Goal: Transaction & Acquisition: Purchase product/service

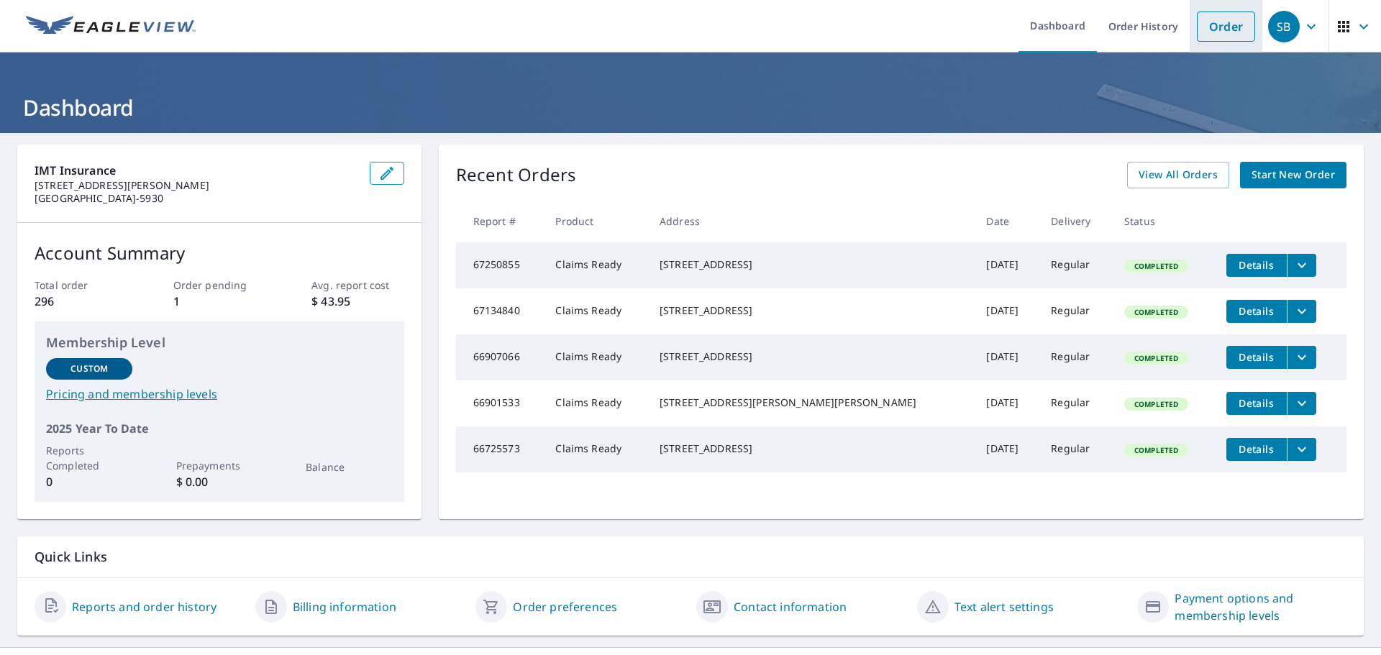
click at [1223, 28] on link "Order" at bounding box center [1226, 27] width 58 height 30
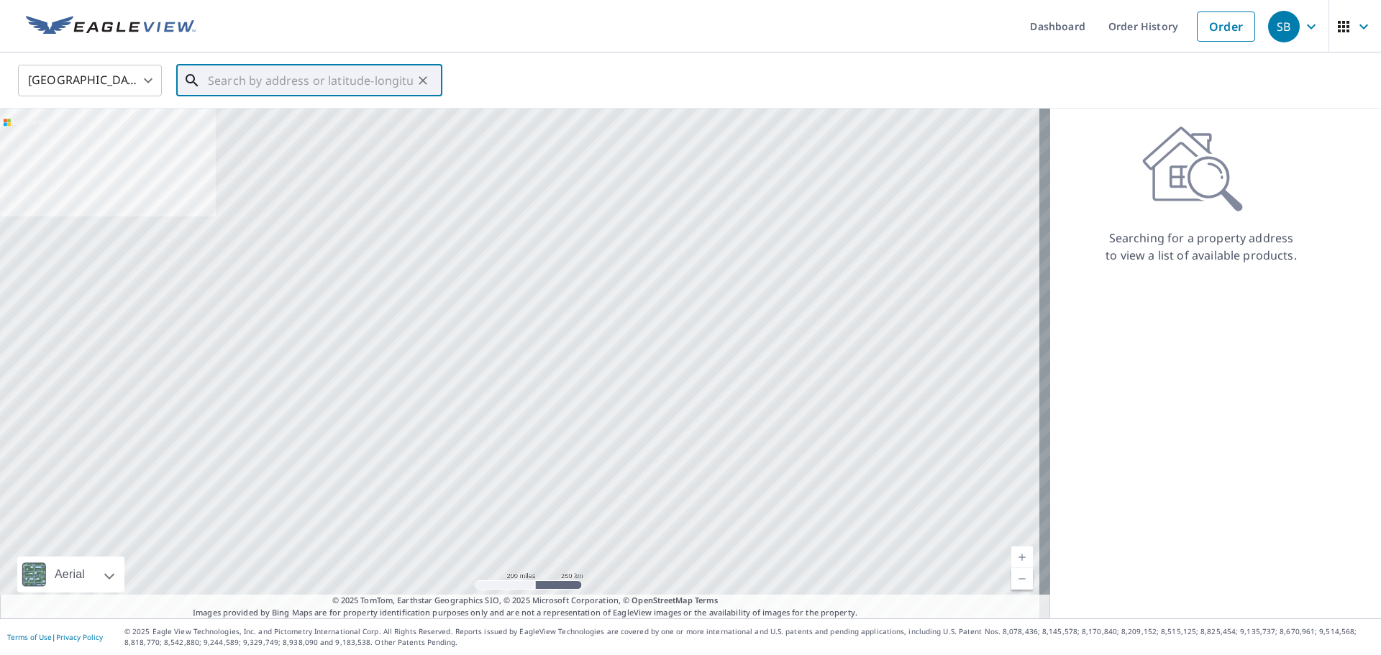
click at [343, 77] on input "text" at bounding box center [310, 80] width 205 height 40
click at [314, 84] on input "text" at bounding box center [310, 80] width 205 height 40
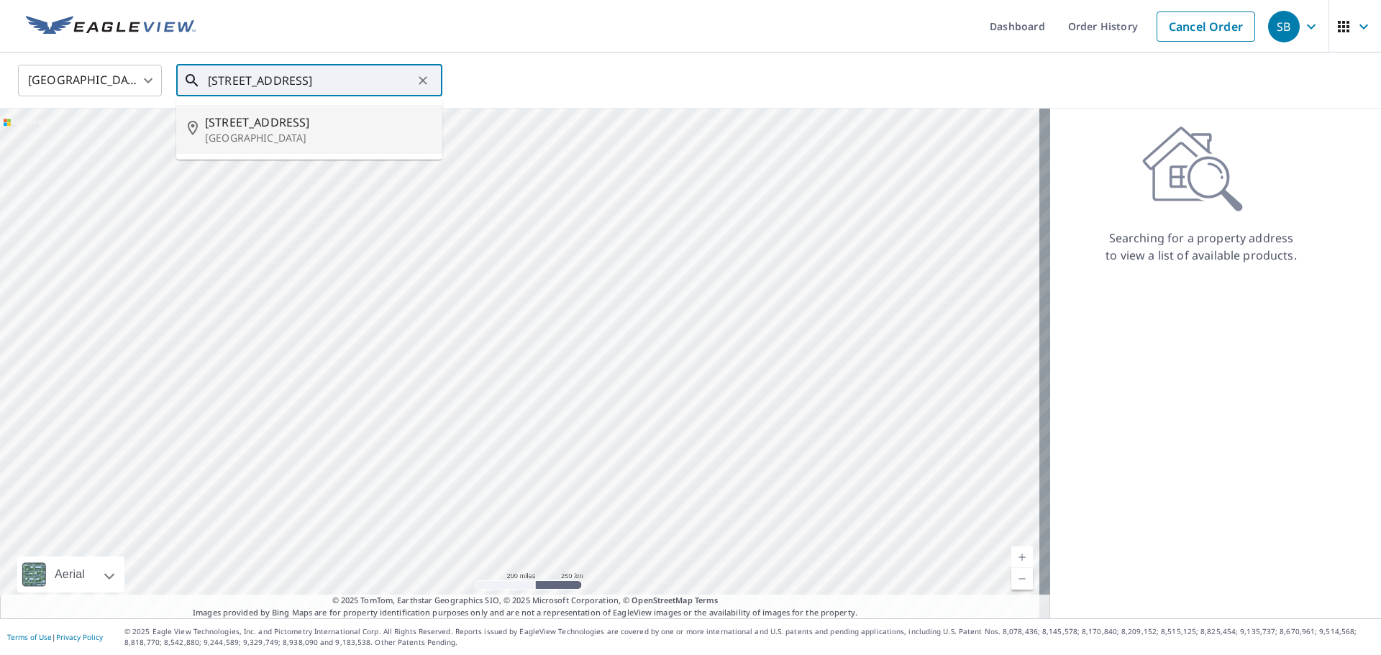
click at [242, 126] on span "[STREET_ADDRESS]" at bounding box center [318, 122] width 226 height 17
type input "[STREET_ADDRESS]"
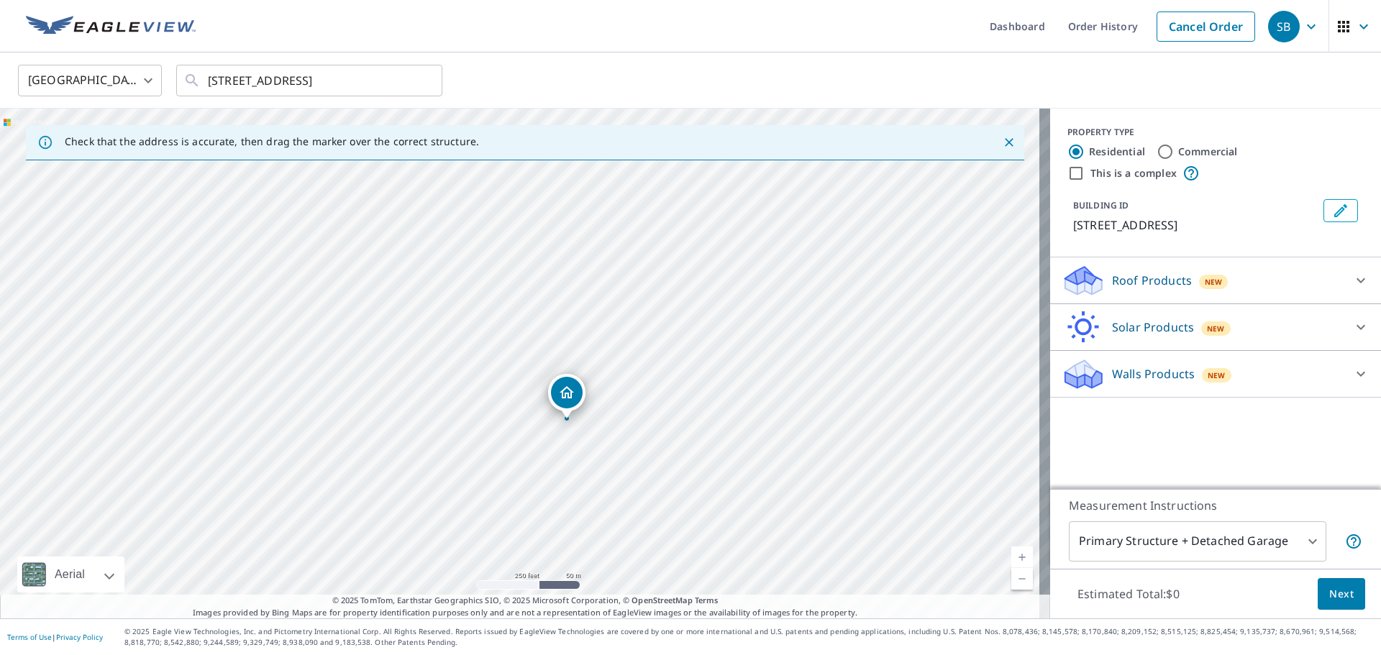
drag, startPoint x: 555, startPoint y: 360, endPoint x: 602, endPoint y: 417, distance: 74.1
click at [602, 417] on div "[STREET_ADDRESS]" at bounding box center [525, 364] width 1050 height 510
drag, startPoint x: 743, startPoint y: 411, endPoint x: 896, endPoint y: 414, distance: 153.2
click at [896, 414] on div "[STREET_ADDRESS]" at bounding box center [525, 364] width 1050 height 510
click at [1319, 283] on div "Roof Products New" at bounding box center [1203, 281] width 282 height 34
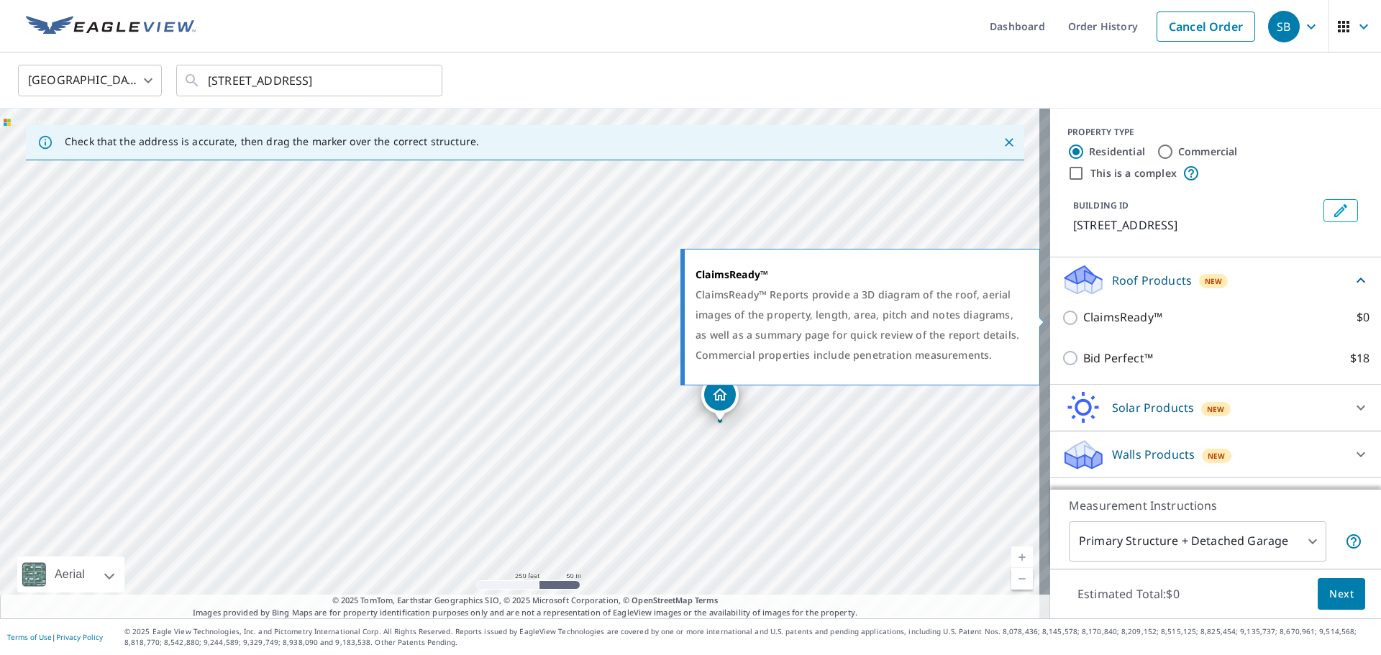
click at [1088, 314] on p "ClaimsReady™" at bounding box center [1122, 318] width 79 height 18
click at [1083, 314] on input "ClaimsReady™ $0" at bounding box center [1073, 317] width 22 height 17
checkbox input "true"
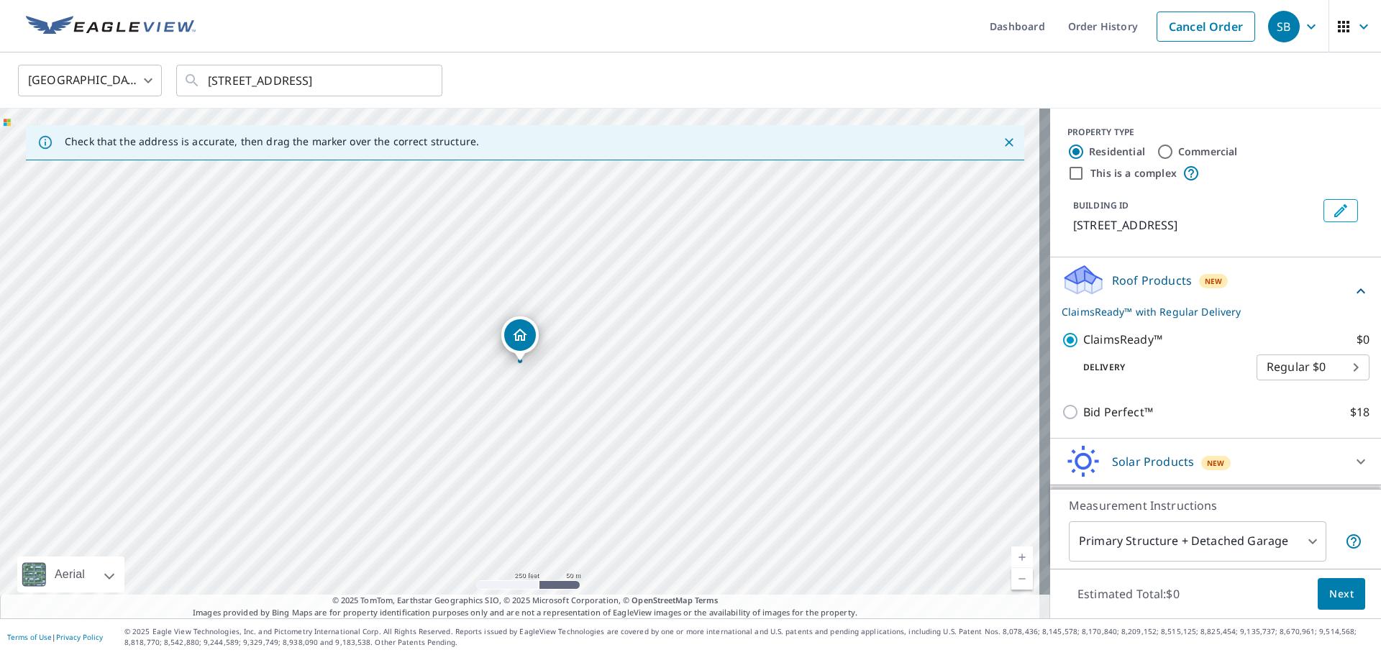
scroll to position [43, 0]
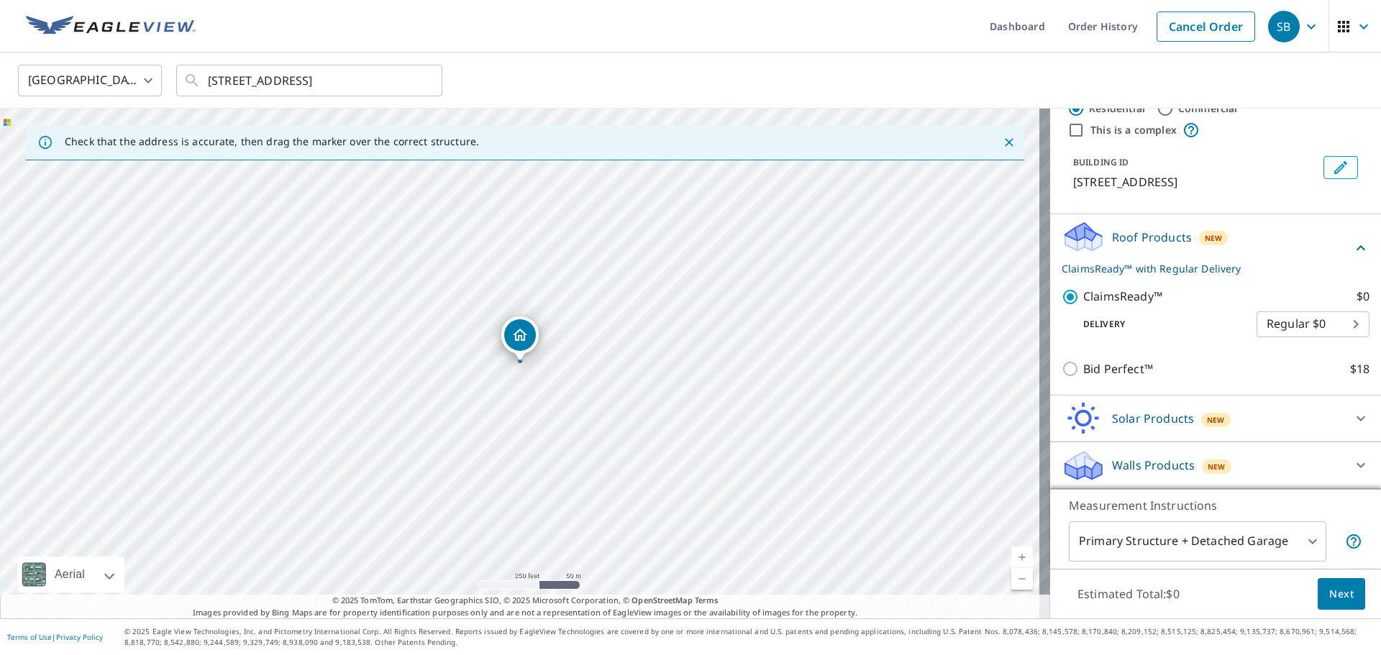
click at [1158, 463] on p "Walls Products" at bounding box center [1153, 465] width 83 height 17
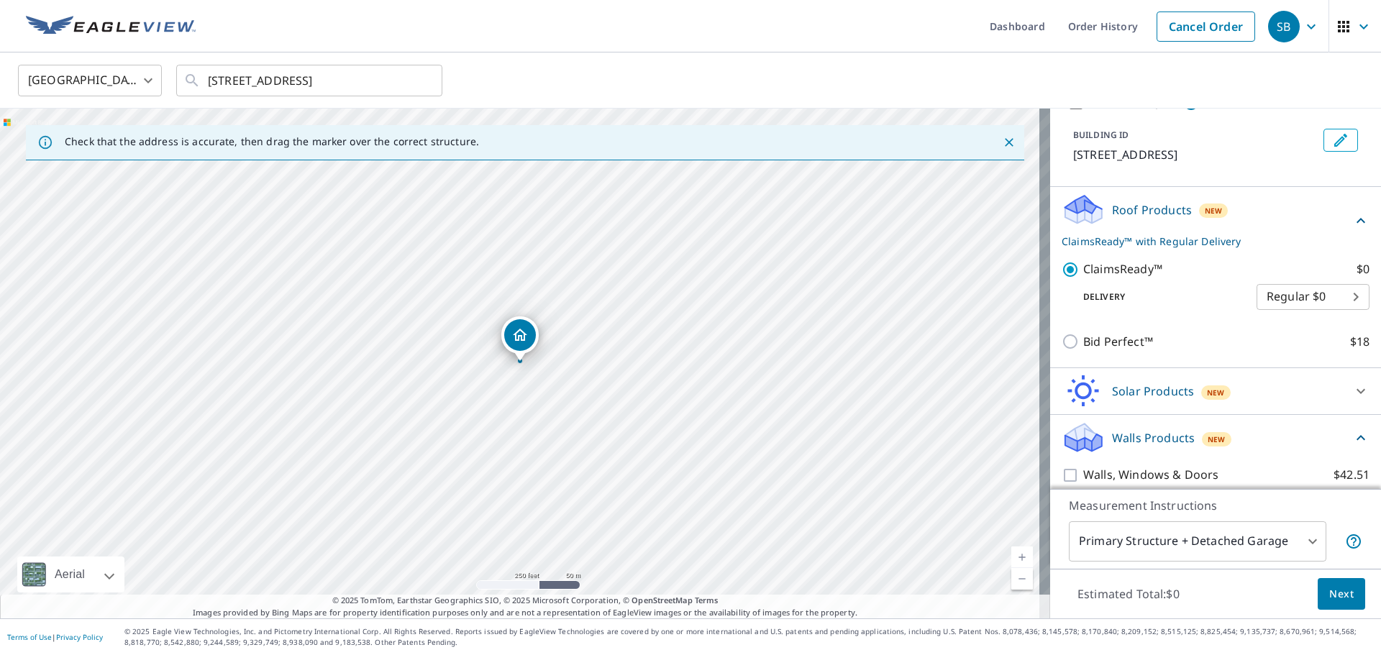
scroll to position [83, 0]
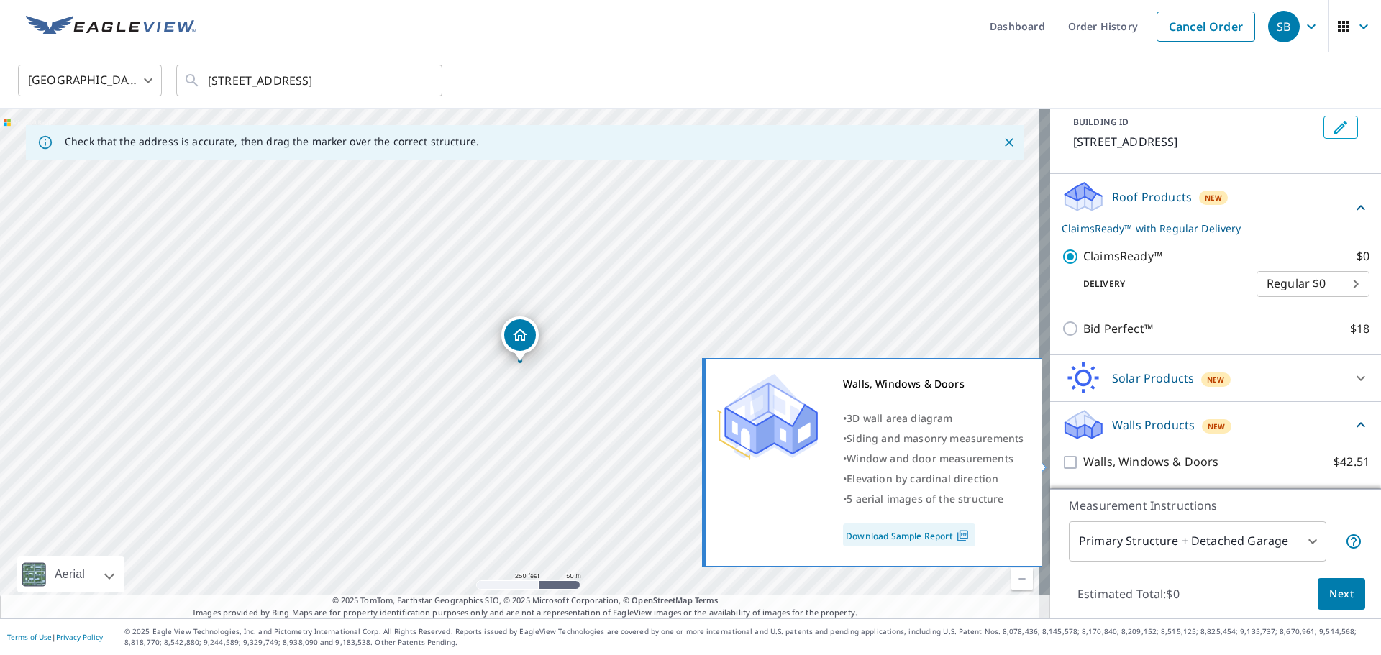
click at [1062, 464] on input "Walls, Windows & Doors $42.51" at bounding box center [1073, 462] width 22 height 17
checkbox input "true"
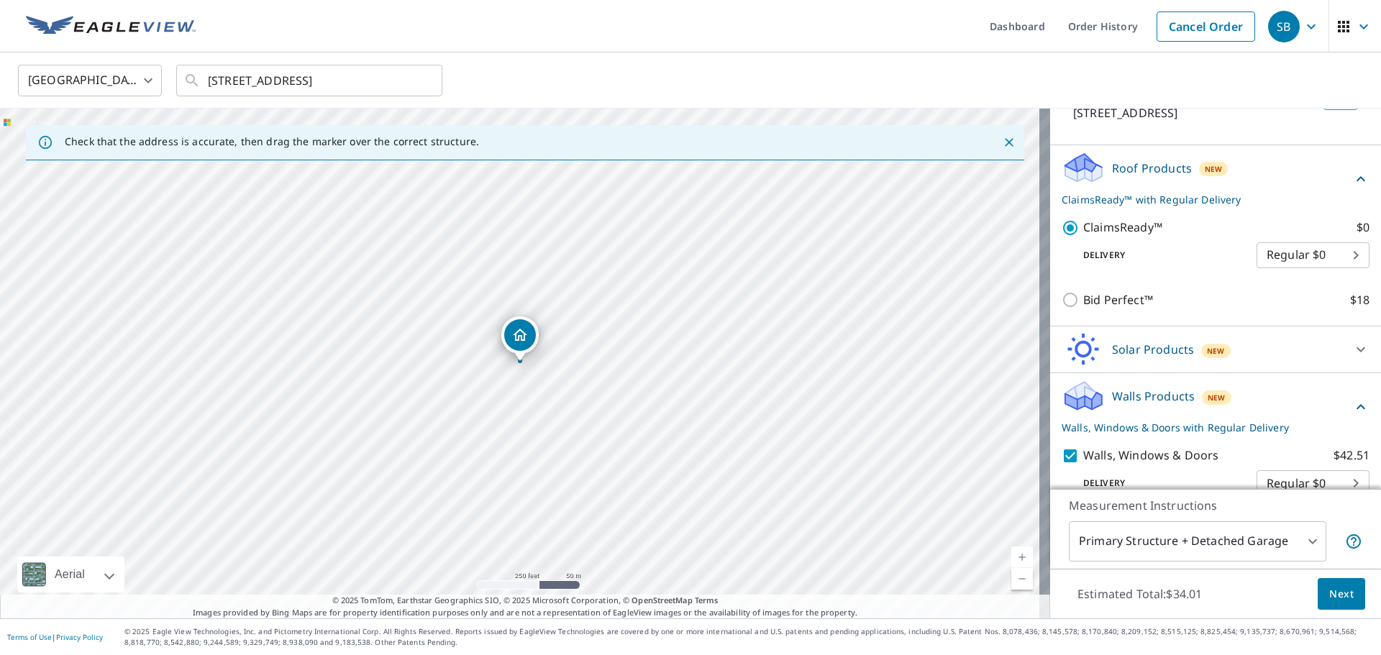
scroll to position [137, 0]
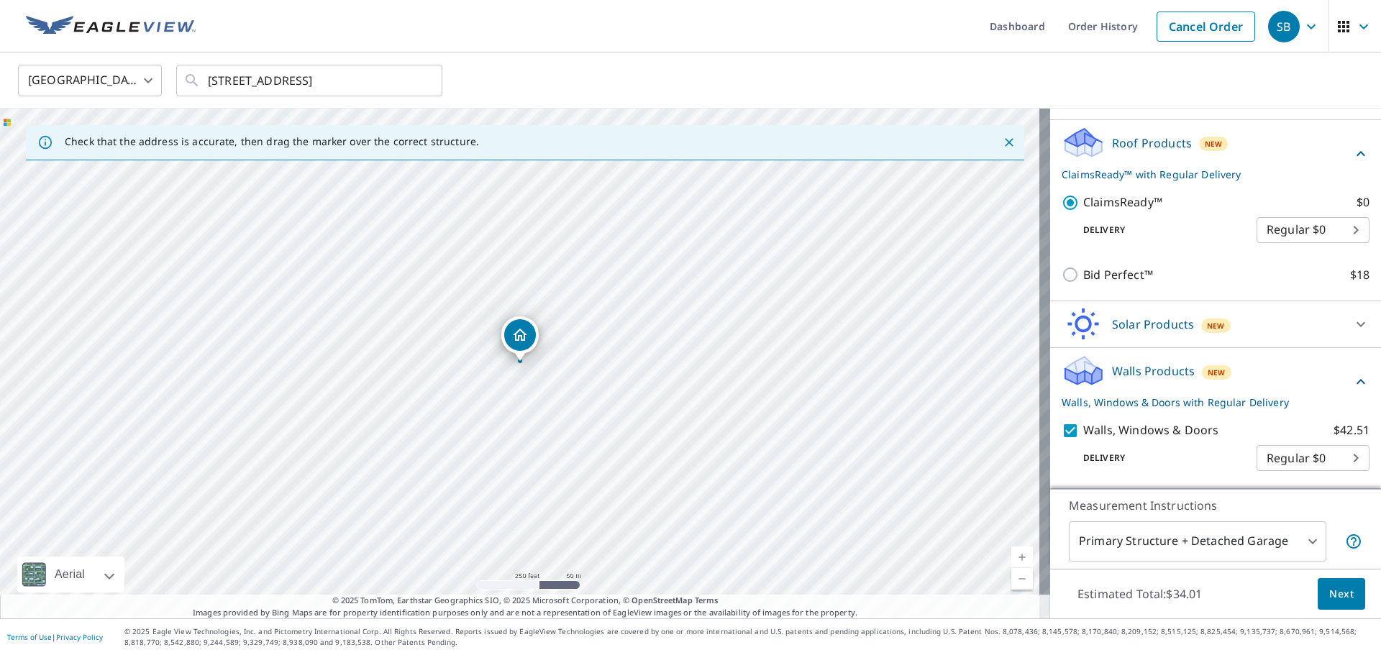
click at [1247, 550] on body "SB SB Dashboard Order History Cancel Order SB [GEOGRAPHIC_DATA] [GEOGRAPHIC_DAT…" at bounding box center [690, 327] width 1381 height 655
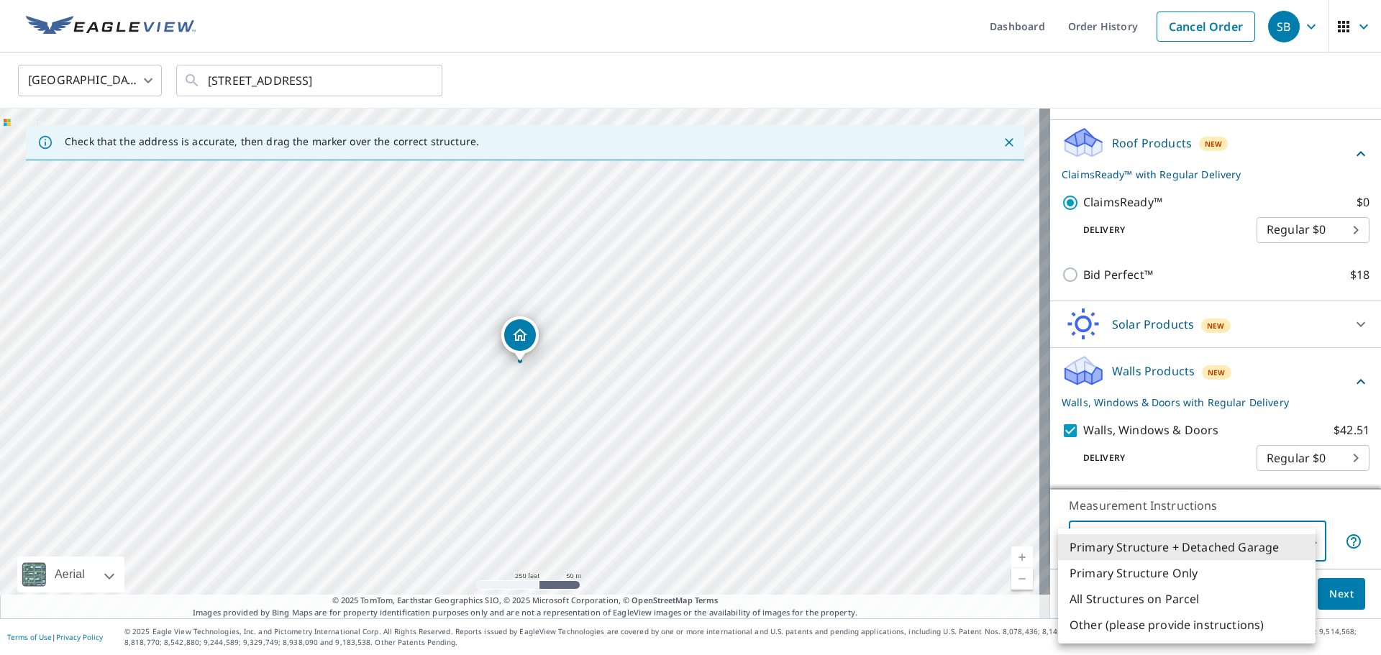
click at [1177, 575] on li "Primary Structure Only" at bounding box center [1187, 573] width 258 height 26
type input "2"
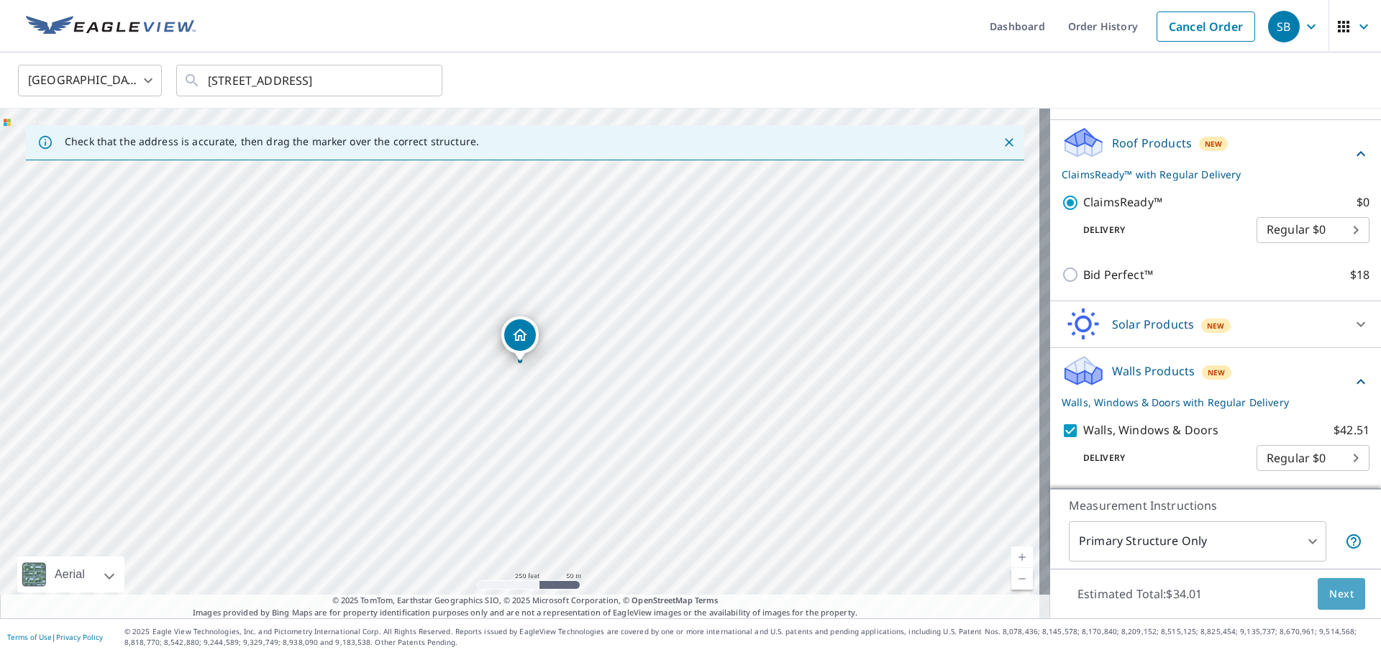
click at [1330, 597] on span "Next" at bounding box center [1341, 595] width 24 height 18
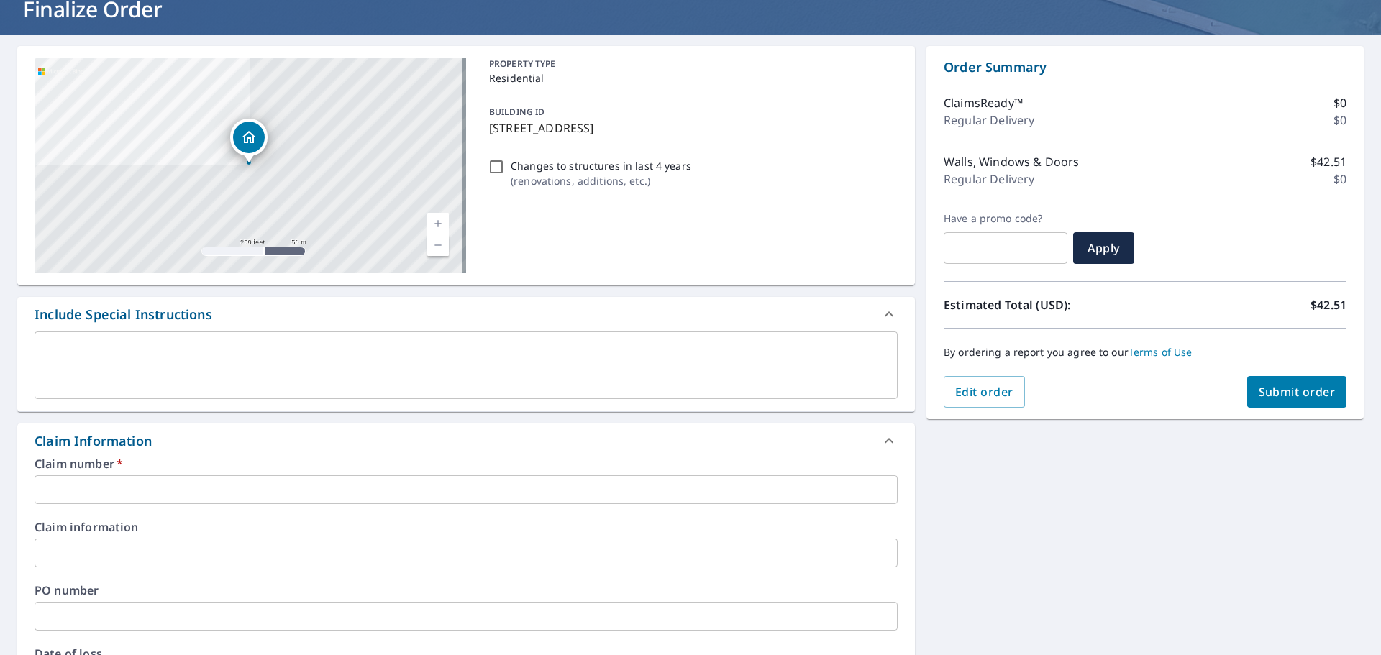
scroll to position [144, 0]
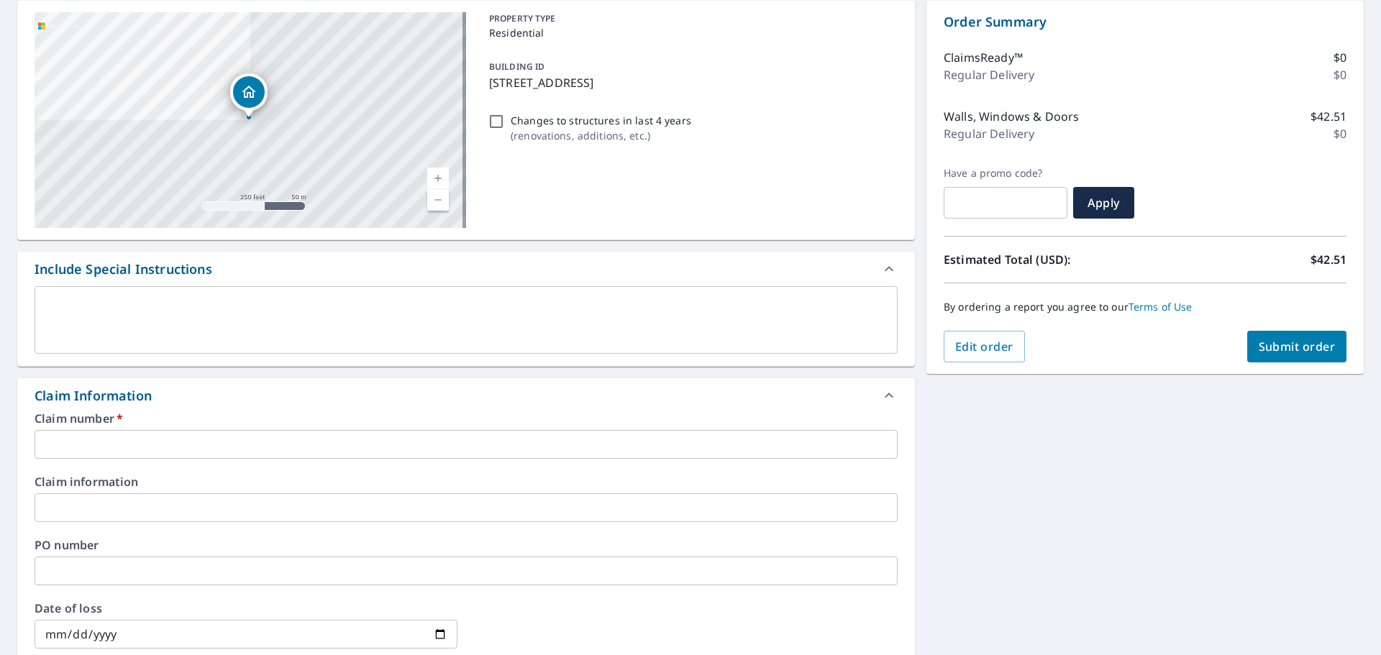
click at [227, 454] on input "text" at bounding box center [466, 444] width 863 height 29
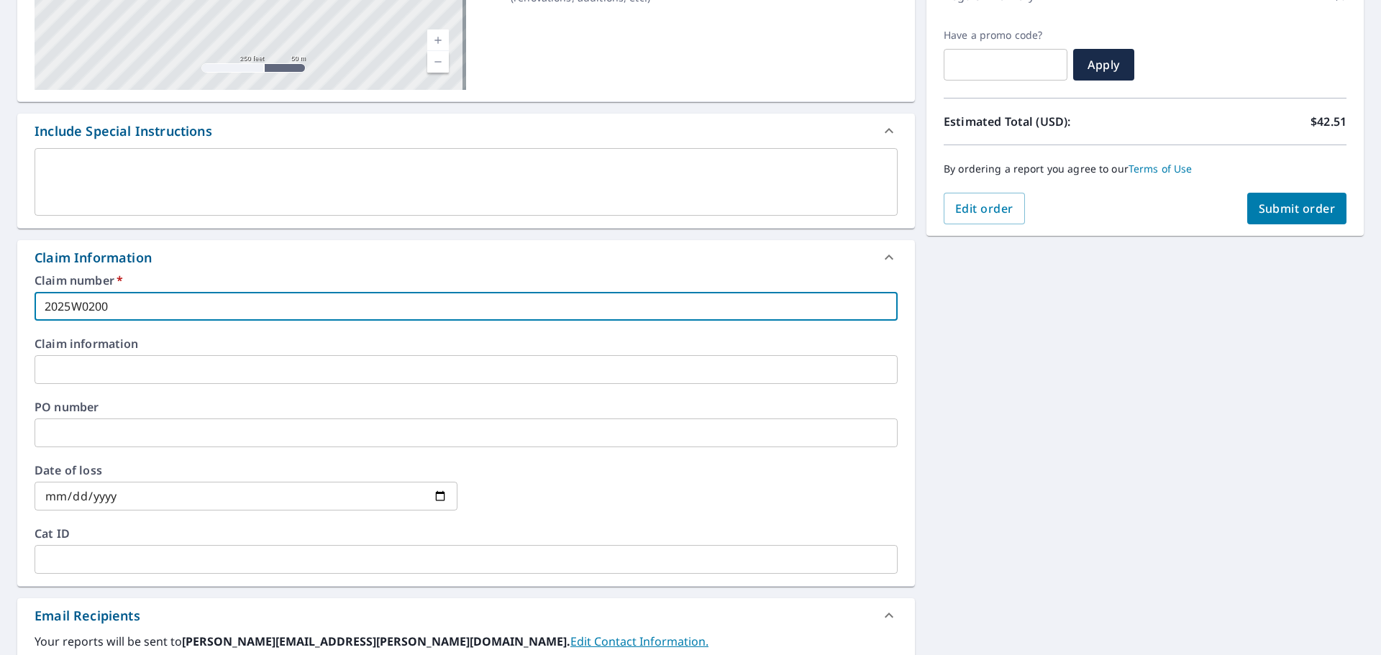
scroll to position [288, 0]
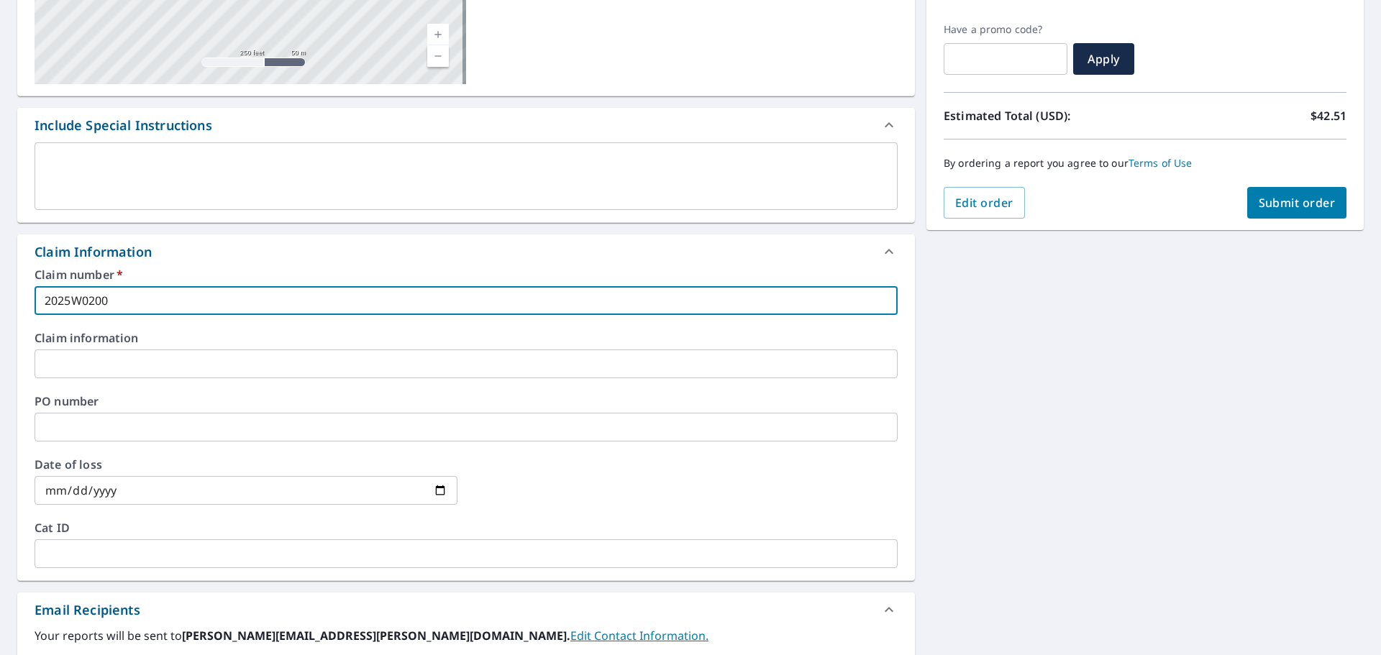
type input "2025W0200"
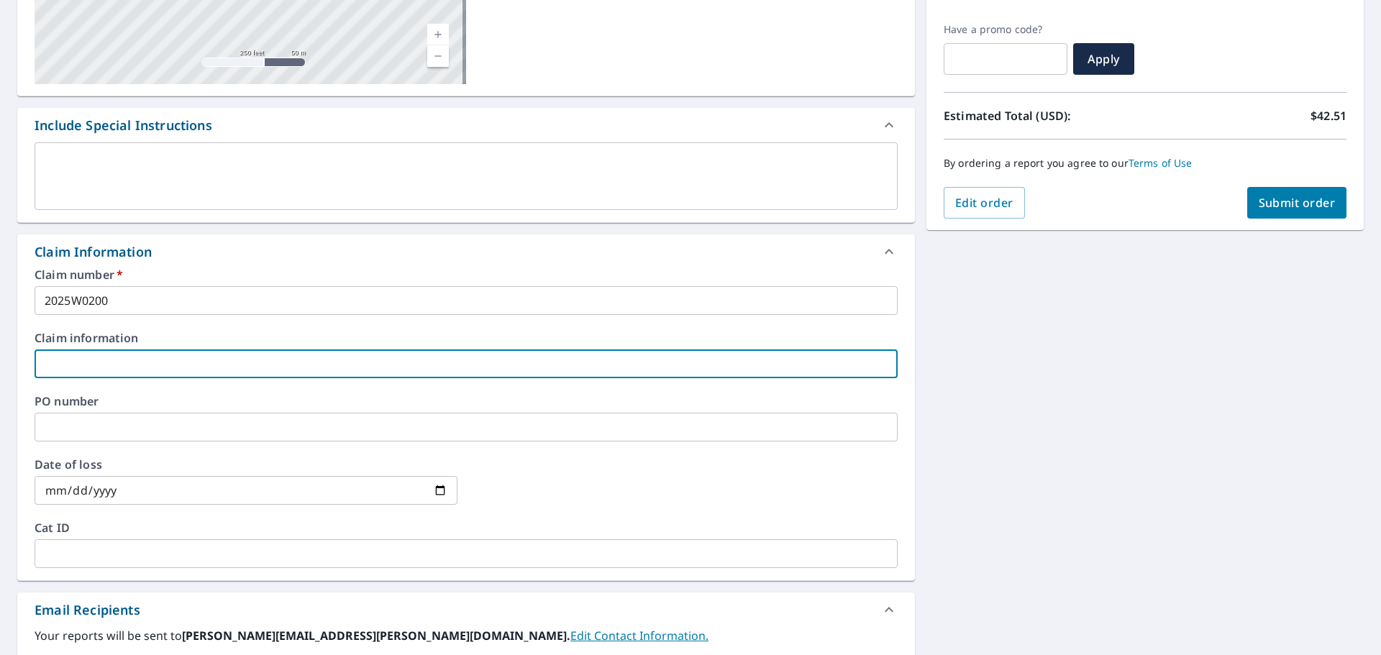
click at [182, 362] on input "text" at bounding box center [466, 364] width 863 height 29
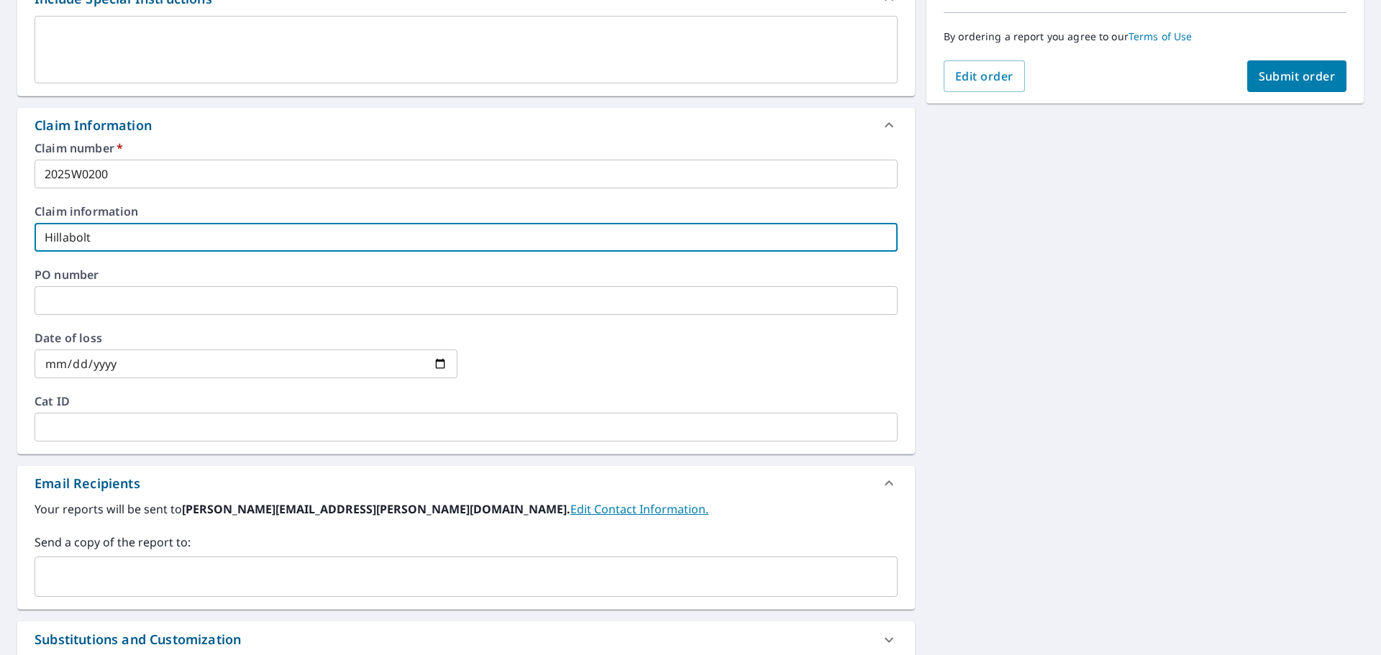
scroll to position [432, 0]
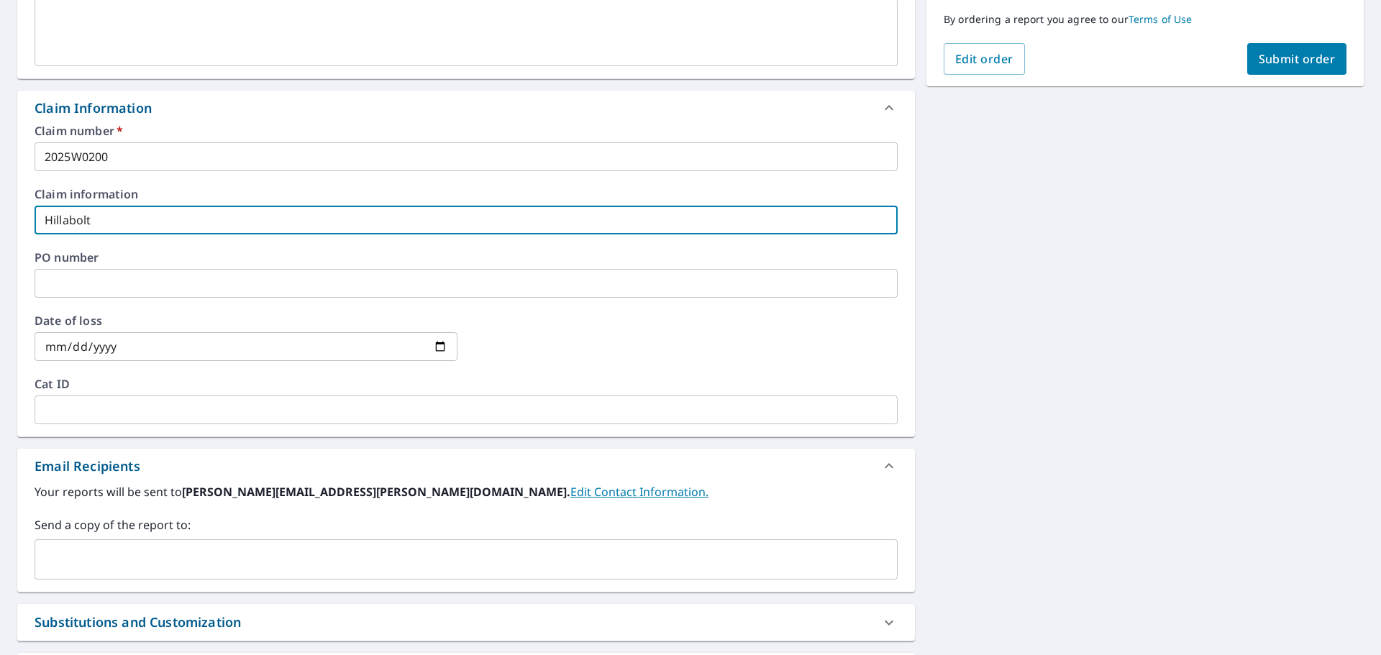
type input "Hillabolt"
click at [153, 342] on input "date" at bounding box center [246, 346] width 423 height 29
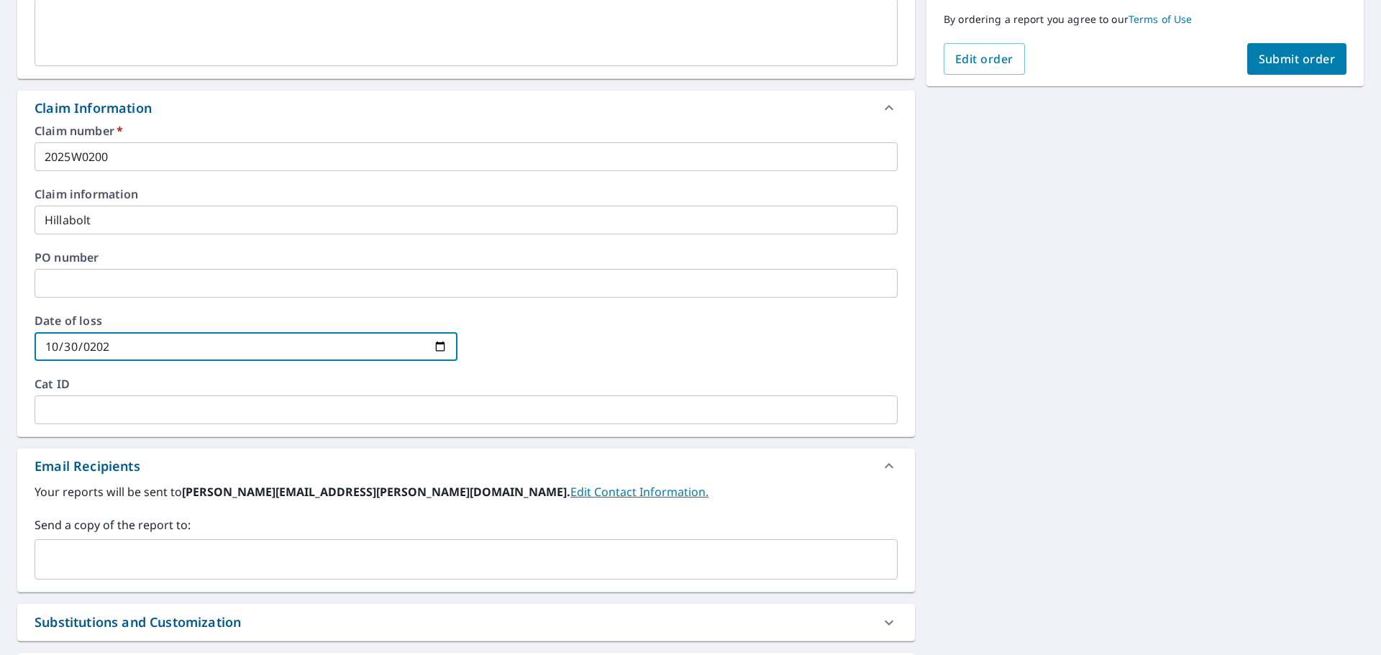
type input "[DATE]"
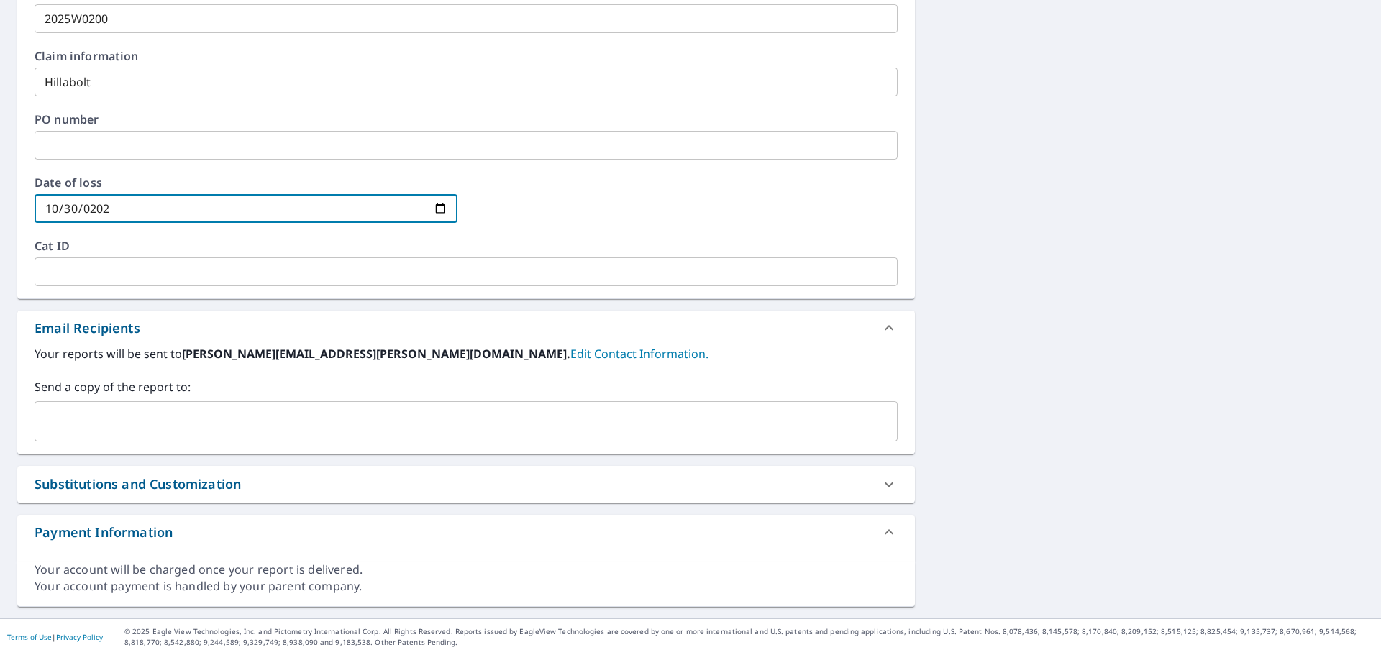
scroll to position [0, 0]
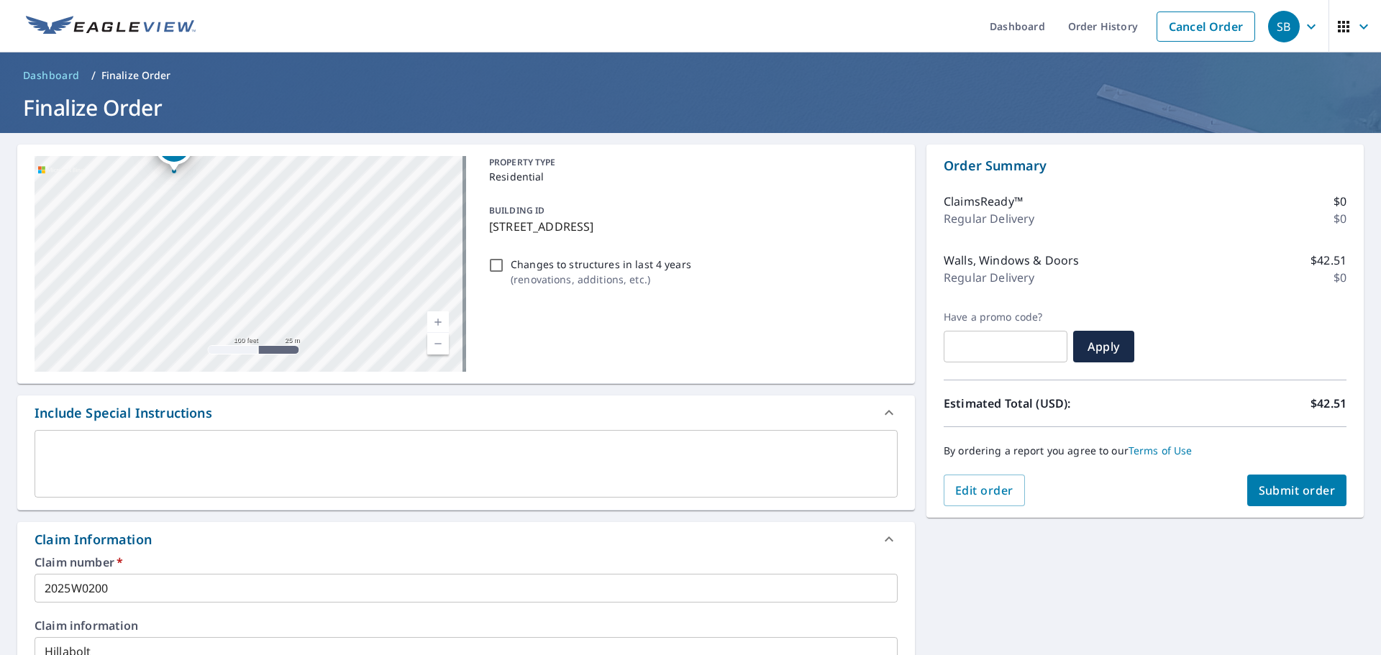
click at [1270, 491] on span "Submit order" at bounding box center [1297, 491] width 77 height 16
